Goal: Transaction & Acquisition: Purchase product/service

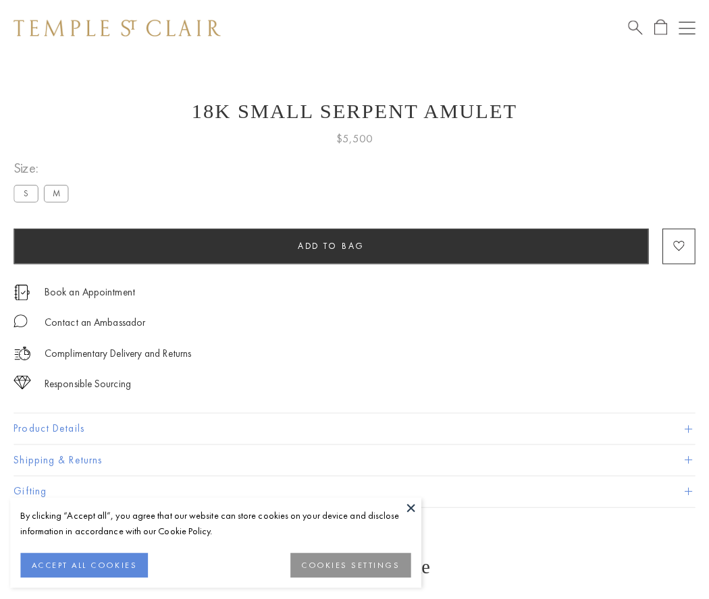
scroll to position [1, 0]
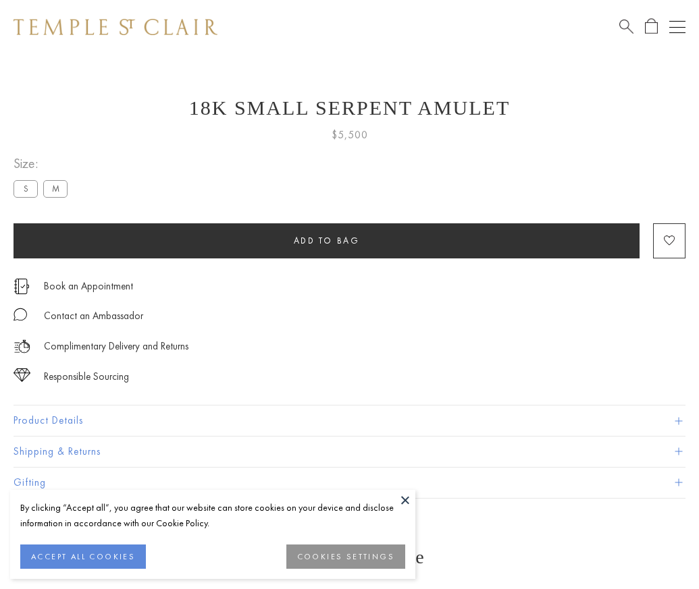
click at [326, 240] on span "Add to bag" at bounding box center [327, 240] width 66 height 11
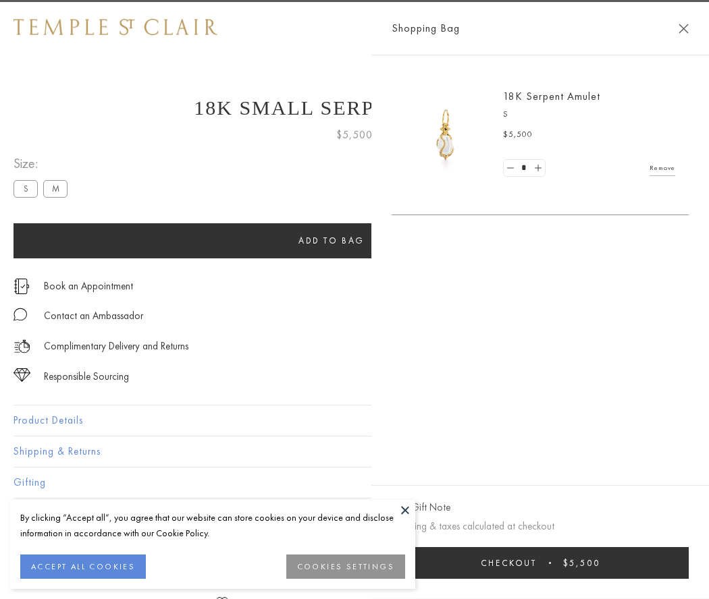
click at [655, 563] on button "Checkout $5,500" at bounding box center [539, 563] width 297 height 32
